Goal: Task Accomplishment & Management: Use online tool/utility

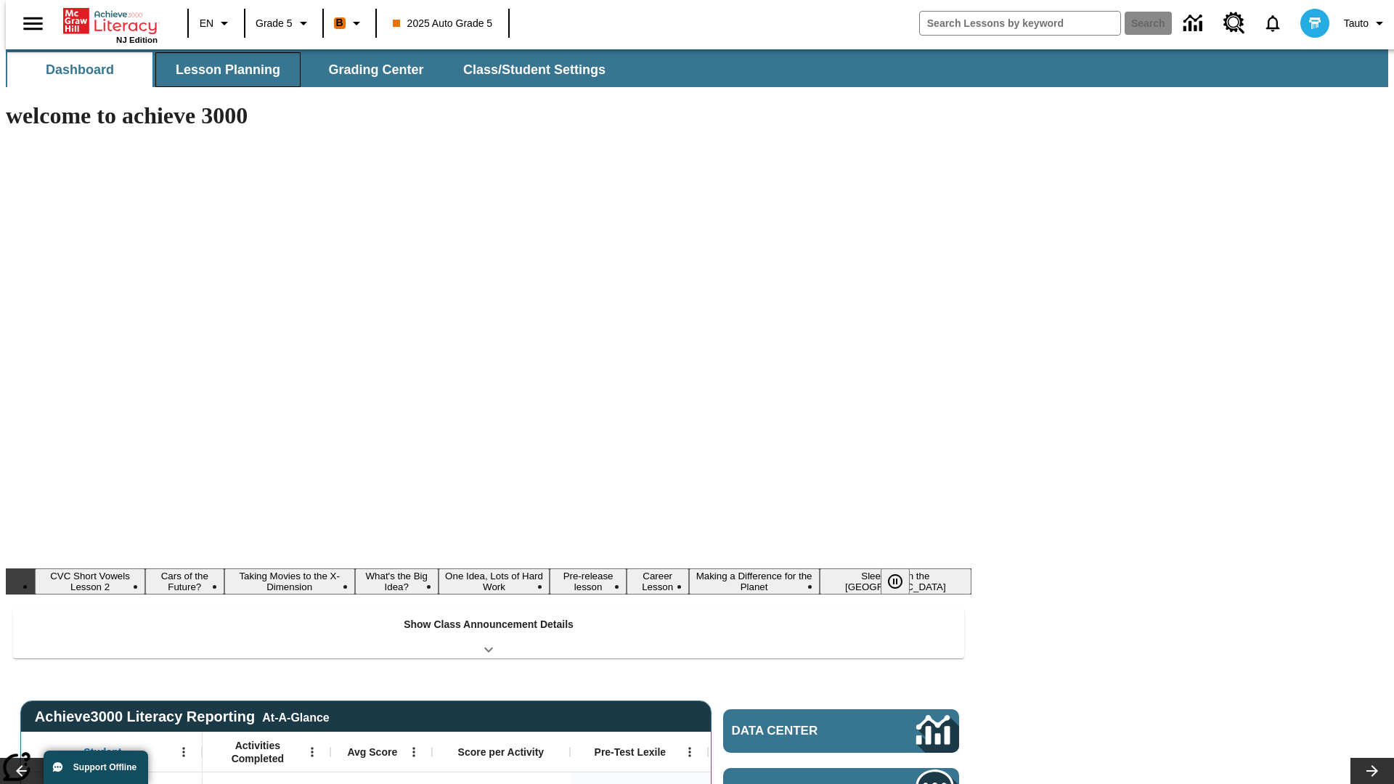
click at [222, 70] on button "Lesson Planning" at bounding box center [227, 69] width 145 height 35
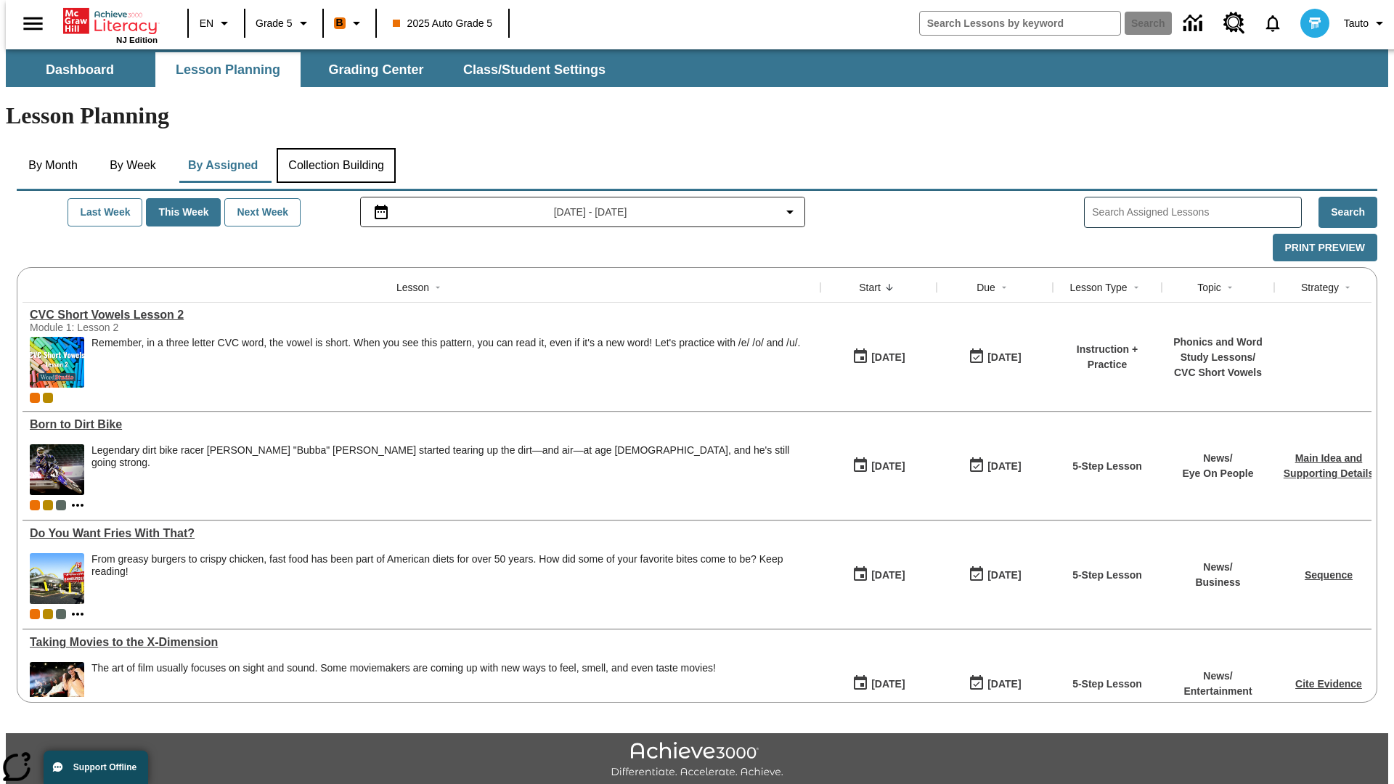
click at [335, 148] on button "Collection Building" at bounding box center [336, 165] width 119 height 35
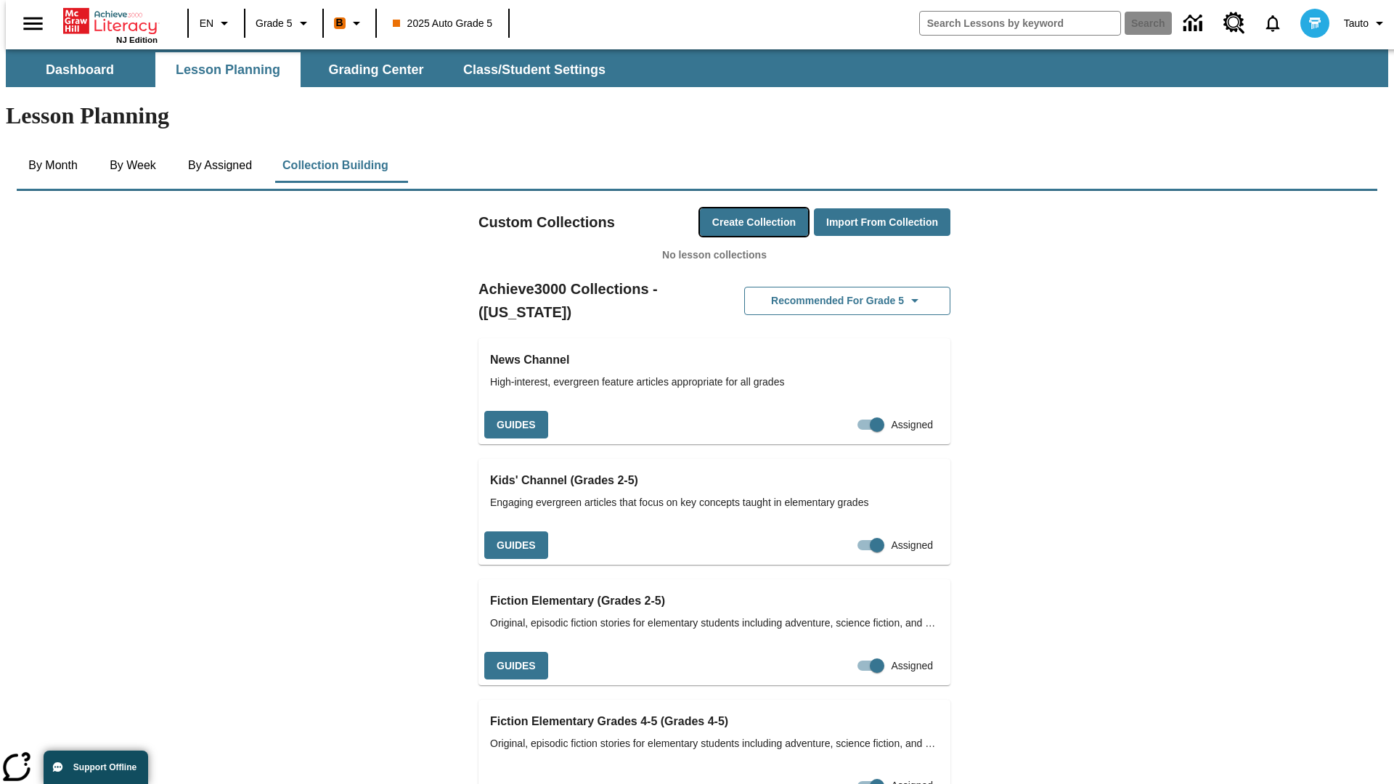
click at [726, 208] on button "Create Collection" at bounding box center [754, 222] width 108 height 28
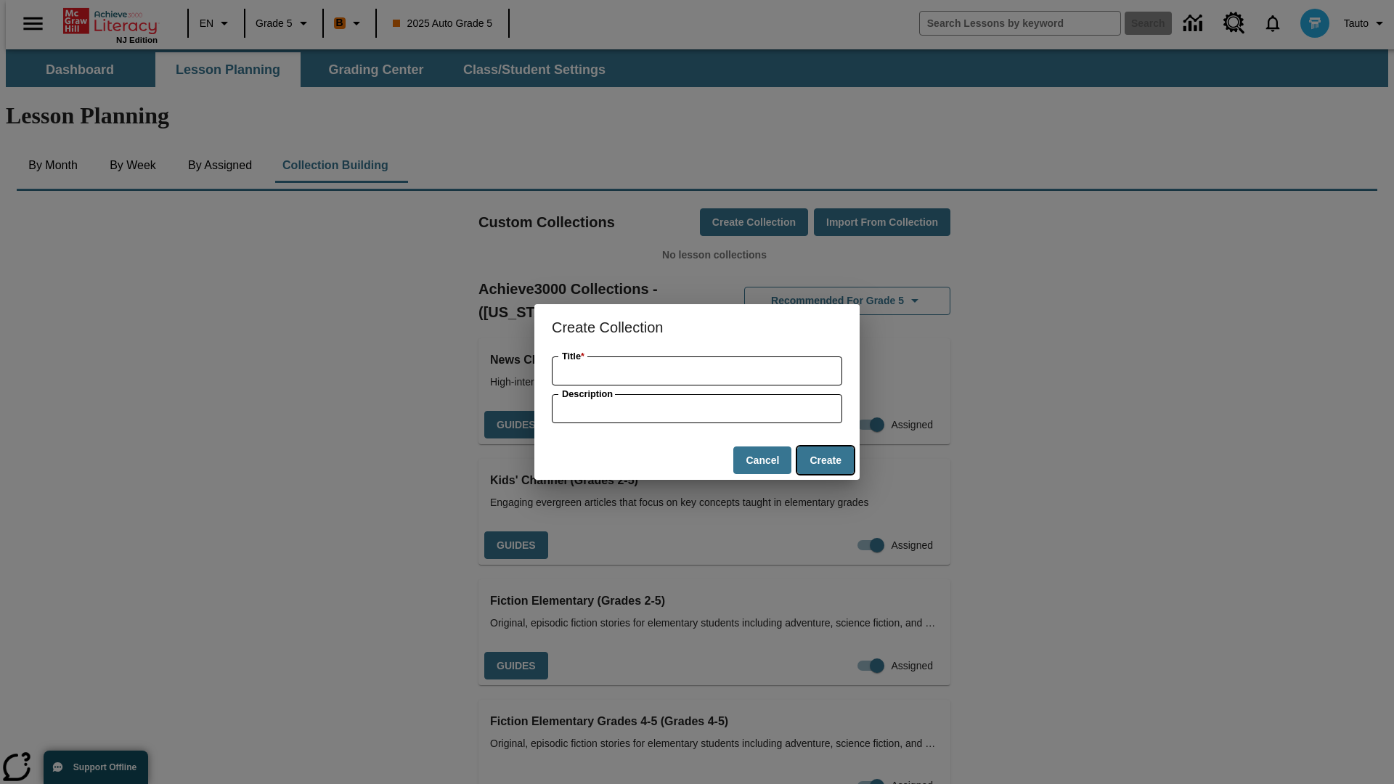
click at [825, 460] on button "Create" at bounding box center [825, 461] width 57 height 28
type input "Modern Granite Soap"
type input "some collection description"
